Goal: Navigation & Orientation: Understand site structure

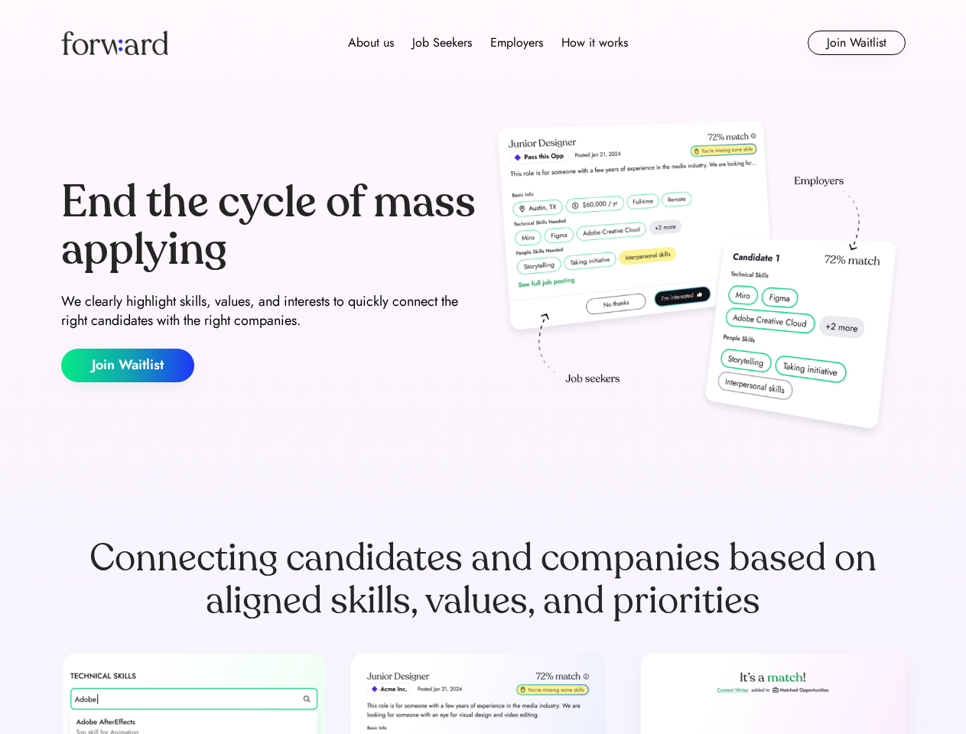
click at [483, 367] on div "End the cycle of mass applying We clearly highlight skills, values, and interes…" at bounding box center [483, 280] width 845 height 329
click at [483, 43] on div "About us Job Seekers Employers How it works" at bounding box center [488, 43] width 603 height 18
click at [115, 43] on img at bounding box center [114, 43] width 107 height 24
click at [488, 43] on div "About us Job Seekers Employers How it works" at bounding box center [488, 43] width 603 height 18
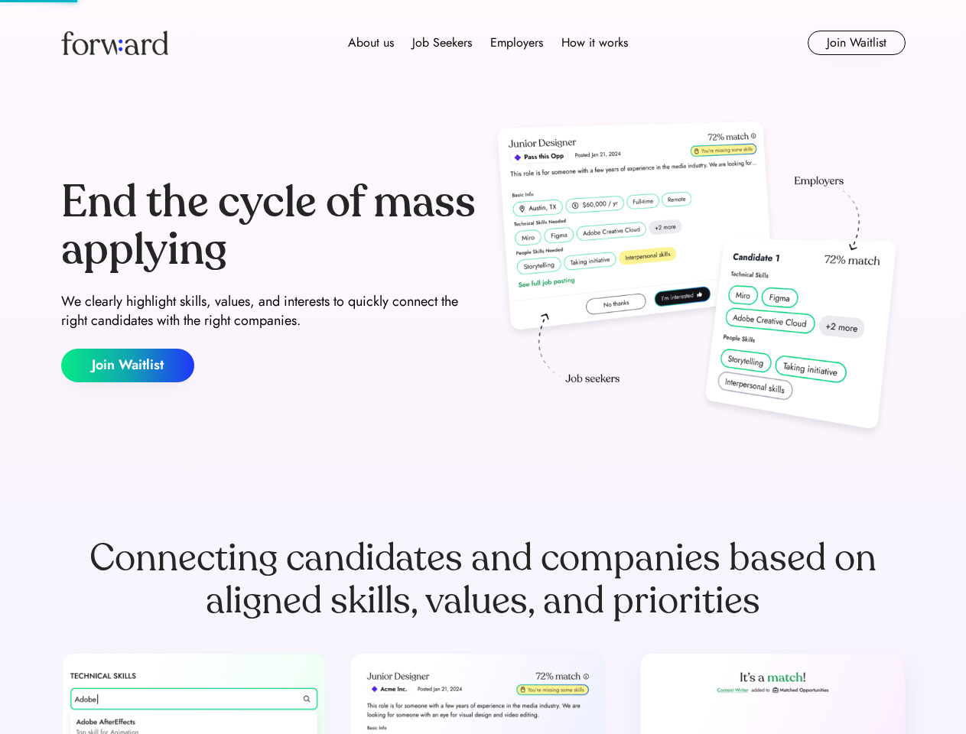
click at [371, 43] on div "About us" at bounding box center [371, 43] width 46 height 18
click at [442, 43] on div "Job Seekers" at bounding box center [442, 43] width 60 height 18
click at [516, 43] on div "Employers" at bounding box center [516, 43] width 53 height 18
click at [594, 43] on div "How it works" at bounding box center [595, 43] width 67 height 18
click at [856, 43] on button "Join Waitlist" at bounding box center [857, 43] width 98 height 24
